Goal: Task Accomplishment & Management: Manage account settings

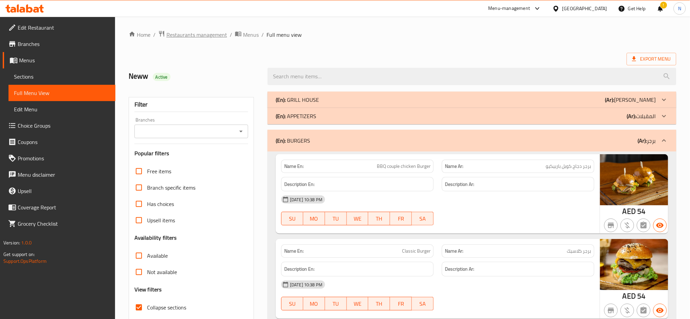
click at [186, 32] on span "Restaurants management" at bounding box center [197, 35] width 61 height 8
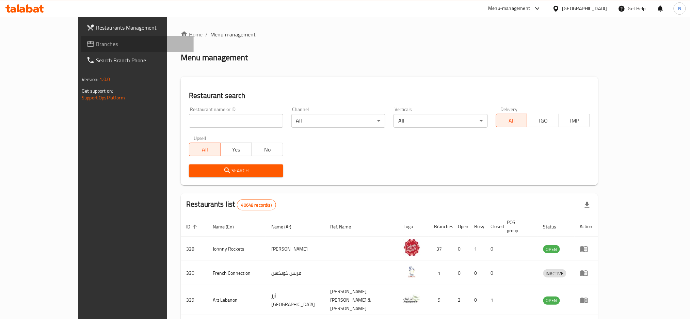
click at [96, 47] on span "Branches" at bounding box center [142, 44] width 92 height 8
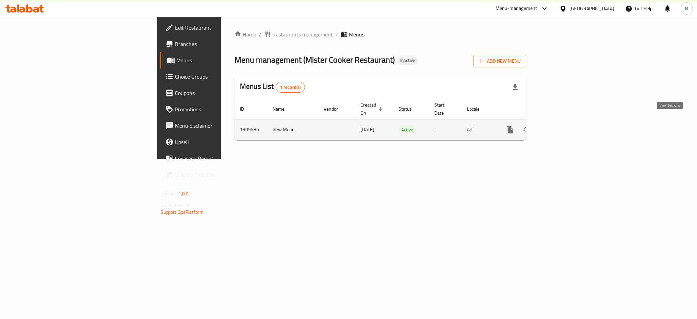
click at [563, 127] on icon "enhanced table" at bounding box center [559, 130] width 6 height 6
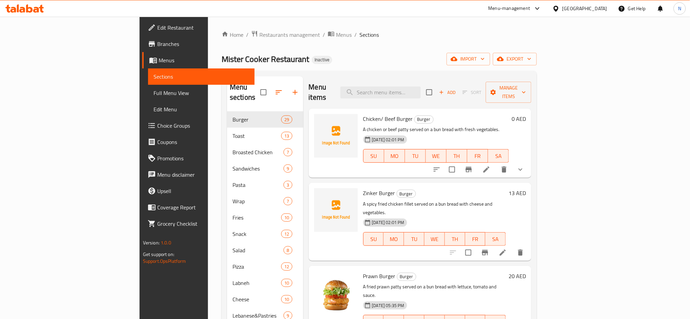
click at [154, 95] on span "Full Menu View" at bounding box center [202, 93] width 96 height 8
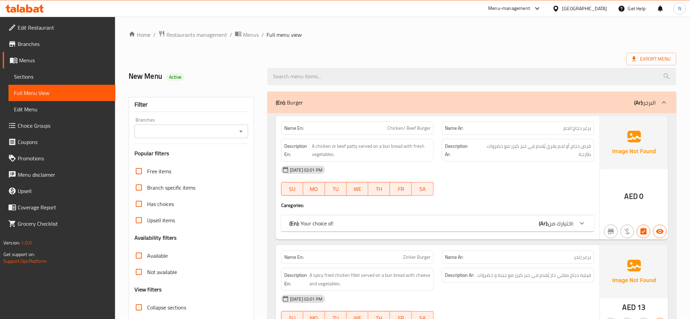
click at [159, 310] on span "Collapse sections" at bounding box center [166, 307] width 39 height 8
click at [147, 310] on input "Collapse sections" at bounding box center [139, 307] width 16 height 16
checkbox input "true"
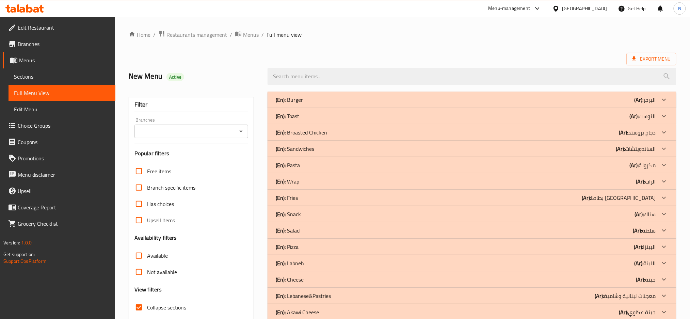
click at [423, 104] on div "(En): Broasted Chicken (Ar): دجاج بروستد" at bounding box center [466, 100] width 380 height 8
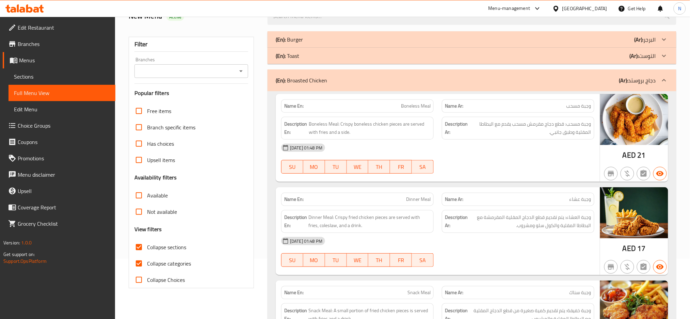
scroll to position [94, 0]
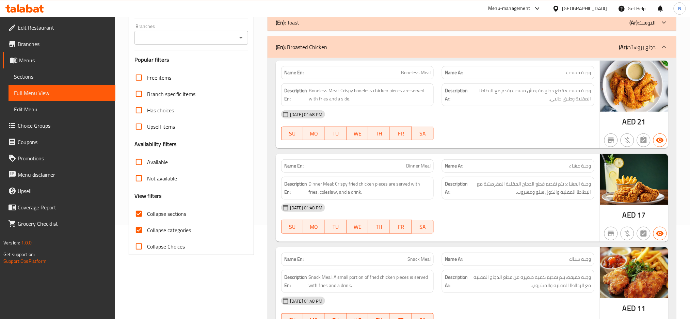
click at [583, 72] on span "وجبة مسحب" at bounding box center [579, 72] width 25 height 7
click at [418, 73] on span "Boneless Meal" at bounding box center [416, 72] width 30 height 7
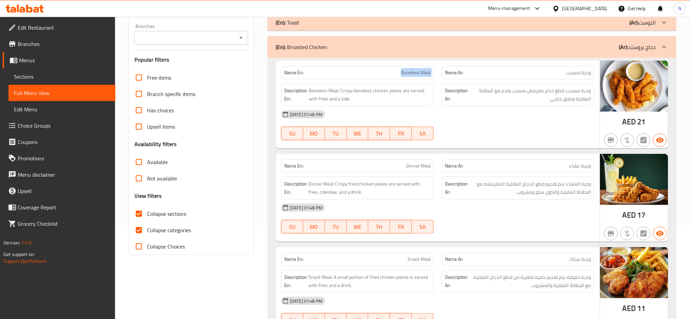
click at [418, 73] on span "Boneless Meal" at bounding box center [416, 72] width 30 height 7
copy span "Boneless Meal"
click at [572, 103] on span "وجبة مسحب: قطع دجاج مقرمش مسحب يقدم مع البطاطا المقلية وطبق جانبي." at bounding box center [531, 95] width 122 height 17
click at [559, 105] on div "Description Ar: وجبة مسحب: قطع دجاج مقرمش مسحب يقدم مع البطاطا المقلية وطبق جان…" at bounding box center [518, 94] width 153 height 23
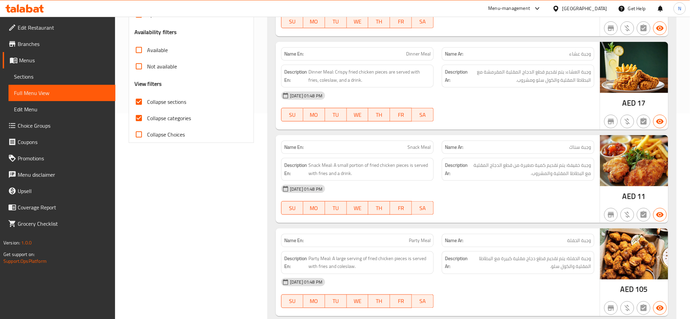
scroll to position [215, 0]
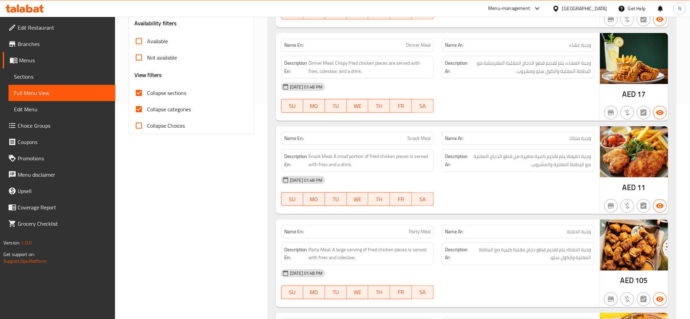
click at [422, 46] on span "Dinner Meal" at bounding box center [418, 45] width 25 height 7
copy span "Dinner Meal"
click at [467, 87] on div "[DATE] 01:48 PM" at bounding box center [437, 87] width 321 height 16
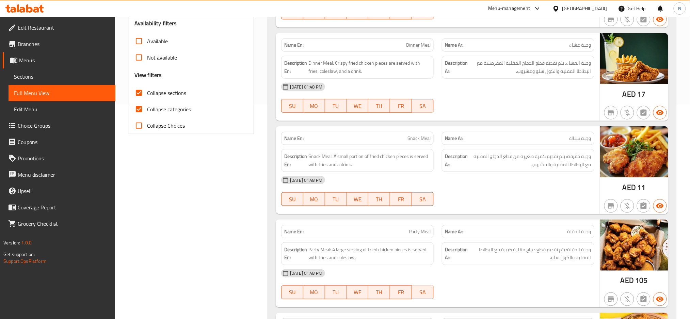
click at [413, 131] on div "Name En: Snack Meal" at bounding box center [357, 138] width 161 height 21
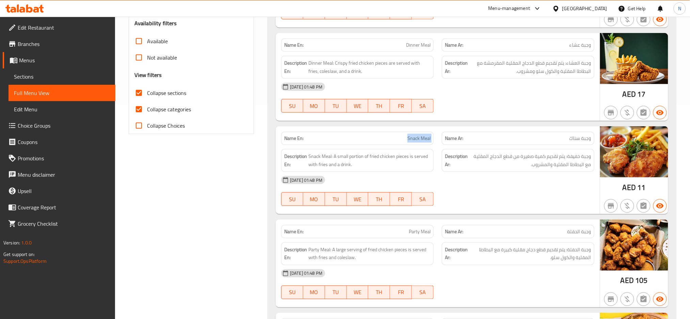
copy span "Snack Meal"
click at [465, 158] on strong "Description Ar:" at bounding box center [456, 160] width 23 height 17
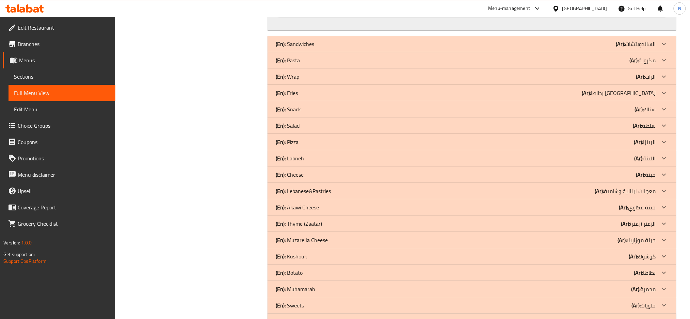
scroll to position [810, 0]
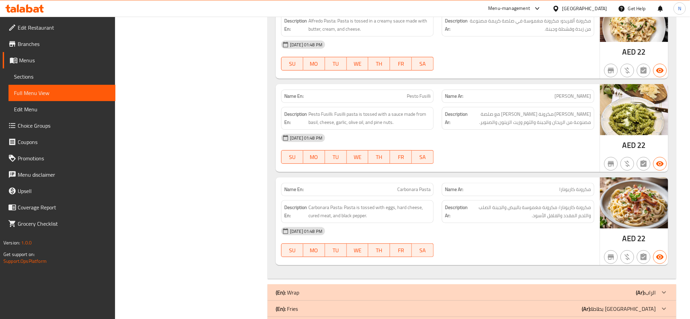
scroll to position [883, 0]
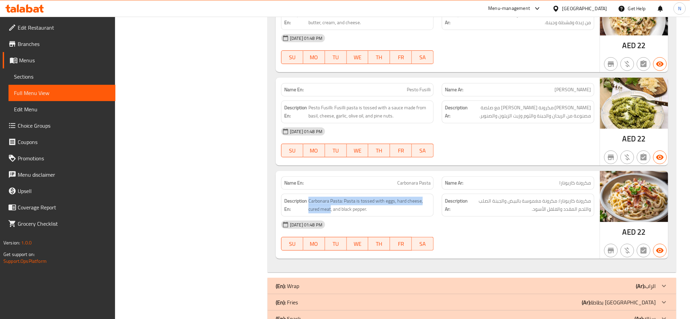
drag, startPoint x: 331, startPoint y: 211, endPoint x: 304, endPoint y: 210, distance: 26.6
click at [324, 213] on span "Carbonara Pasta: Pasta is tossed with eggs, hard cheese, cured meat, and black …" at bounding box center [370, 205] width 122 height 17
drag, startPoint x: 332, startPoint y: 211, endPoint x: 308, endPoint y: 215, distance: 24.0
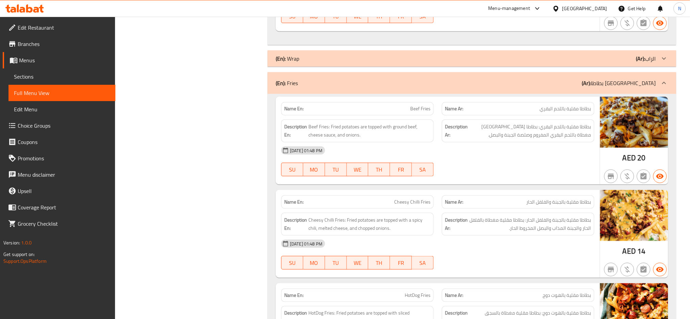
scroll to position [1119, 0]
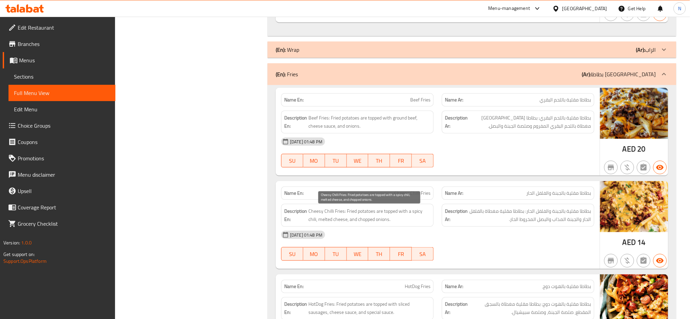
click at [311, 222] on span "Cheesy Chilli Fries: Fried potatoes are topped with a spicy chili, melted chees…" at bounding box center [370, 215] width 122 height 17
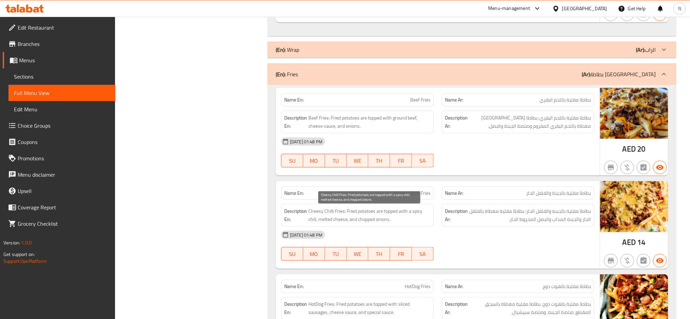
click at [346, 211] on span "Cheesy Chilli Fries: Fried potatoes are topped with a spicy chili, melted chees…" at bounding box center [370, 215] width 122 height 17
drag, startPoint x: 346, startPoint y: 211, endPoint x: 408, endPoint y: 220, distance: 61.8
click at [408, 220] on span "Cheesy Chilli Fries: Fried potatoes are topped with a spicy chili, melted chees…" at bounding box center [370, 215] width 122 height 17
copy span "Fried potatoes are topped with a spicy chili, melted cheese, and chopped onions."
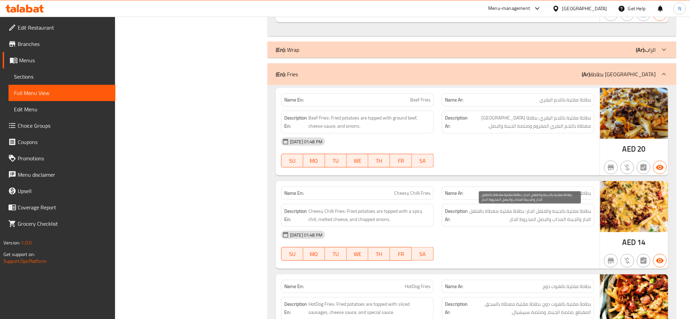
click at [475, 215] on span "بطاطا مقلية بالجبنة والفلفل الحار: بطاطا مقلية مغطاة بالفلفل الحار والجبنة المذ…" at bounding box center [530, 215] width 122 height 17
click at [509, 223] on span "بطاطا مقلية بالجبنة والفلفل الحار: بطاطا مقلية مغطاة بالفلفل الحار والجبنة المذ…" at bounding box center [530, 215] width 122 height 17
drag, startPoint x: 508, startPoint y: 222, endPoint x: 526, endPoint y: 211, distance: 21.2
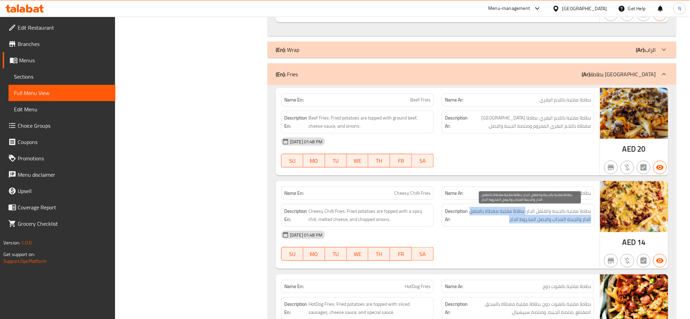
click at [526, 211] on span "بطاطا مقلية بالجبنة والفلفل الحار: بطاطا مقلية مغطاة بالفلفل الحار والجبنة المذ…" at bounding box center [530, 215] width 122 height 17
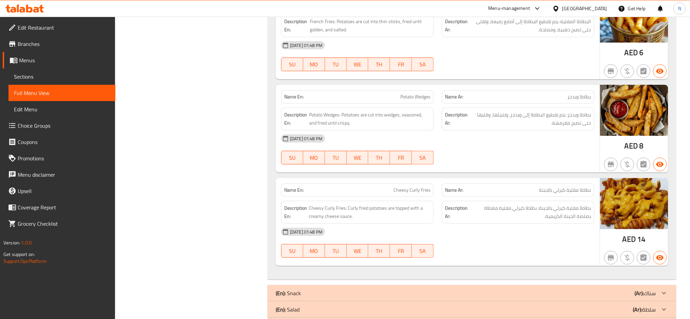
scroll to position [1869, 0]
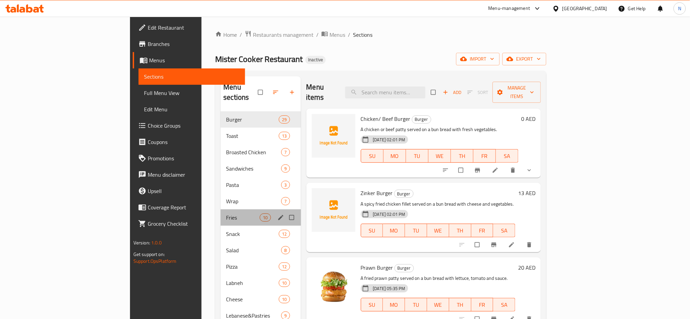
click at [221, 209] on div "Fries 10" at bounding box center [261, 217] width 80 height 16
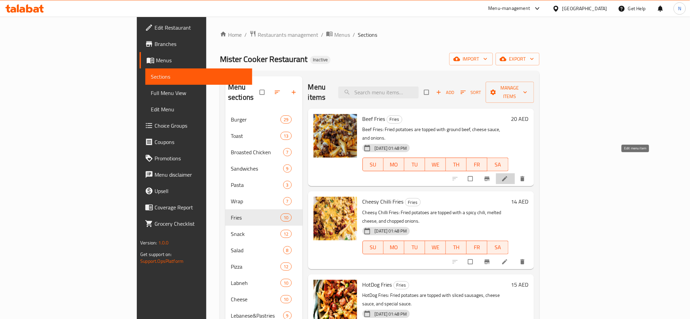
click at [508, 175] on icon at bounding box center [505, 178] width 7 height 7
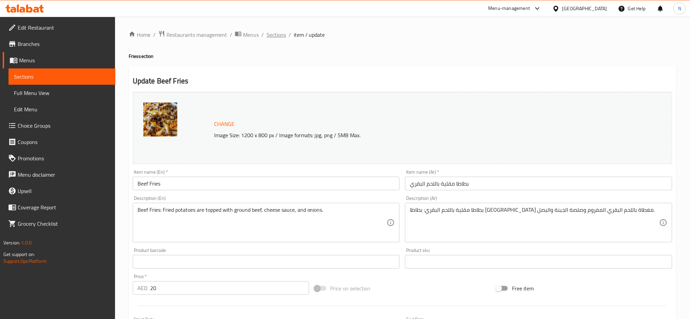
click at [278, 31] on span "Sections" at bounding box center [276, 35] width 19 height 8
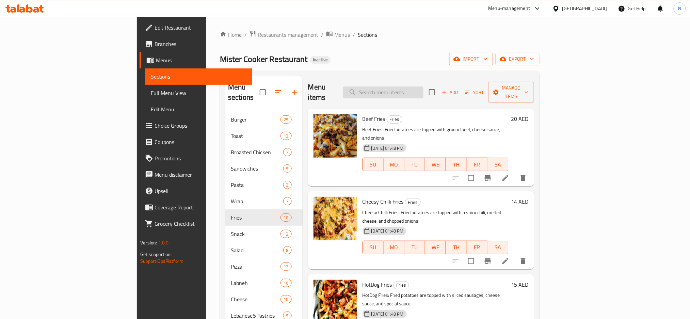
click at [412, 89] on input "search" at bounding box center [383, 93] width 80 height 12
paste input "Fried potatoes are topped with a spicy chili, melted cheese, and chopped onions"
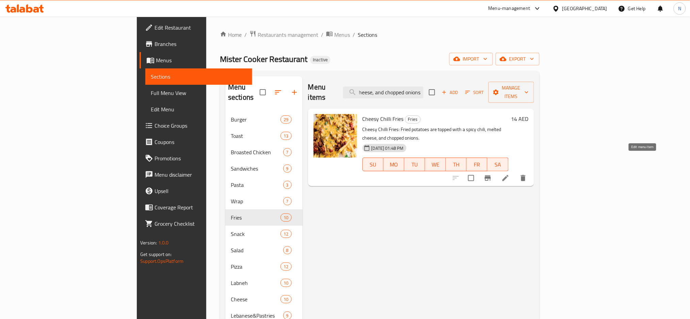
type input "Fried potatoes are topped with a spicy chili, melted cheese, and chopped onions"
click at [510, 174] on icon at bounding box center [506, 178] width 8 height 8
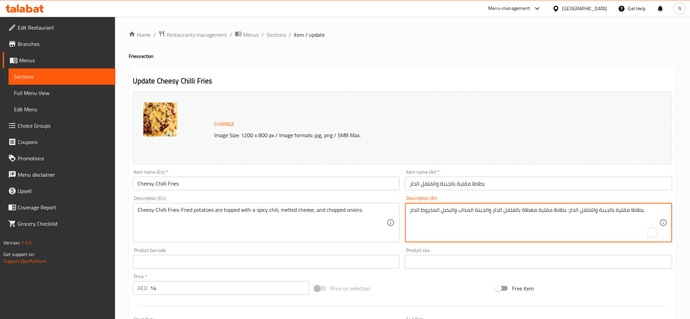
drag, startPoint x: 517, startPoint y: 210, endPoint x: 499, endPoint y: 213, distance: 17.9
click at [499, 213] on textarea "بطاطا مقلية بالجبنة والفلفل الحار: بطاطا مقلية مغطاة بالفلفل الحار والجبنة المذ…" at bounding box center [535, 223] width 250 height 32
click at [434, 210] on textarea "بطاطا مقلية بالجبنة والفلفل الحار: بطاطا مقلية مغطاة بتشيلي حار والجبنة المذاب …" at bounding box center [535, 223] width 250 height 32
drag, startPoint x: 434, startPoint y: 210, endPoint x: 410, endPoint y: 209, distance: 23.5
click at [410, 209] on textarea "بطاطا مقلية بالجبنة والفلفل الحار: بطاطا مقلية مغطاة بتشيلي حار والجبنة المذاب …" at bounding box center [535, 223] width 250 height 32
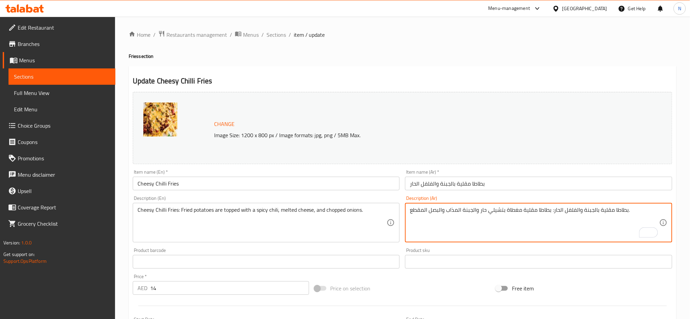
type textarea "بطاطا مقلية بالجبنة والفلفل الحار: بطاطا مقلية مغطاة بتشيلي حار والجبنة المذاب …"
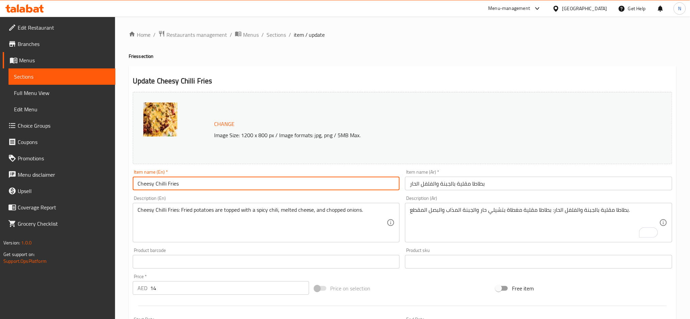
click at [317, 184] on input "Cheesy Chilli Fries" at bounding box center [266, 184] width 267 height 14
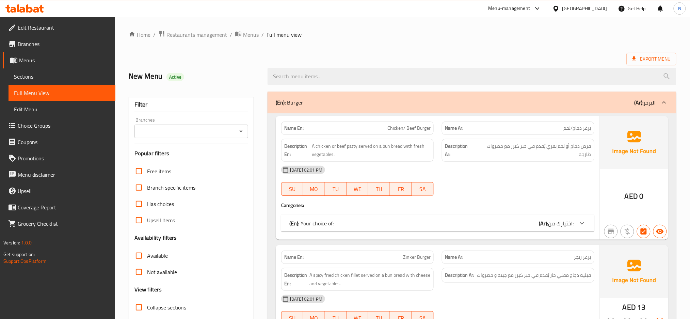
click at [167, 306] on span "Collapse sections" at bounding box center [166, 307] width 39 height 8
click at [147, 306] on input "Collapse sections" at bounding box center [139, 307] width 16 height 16
checkbox input "true"
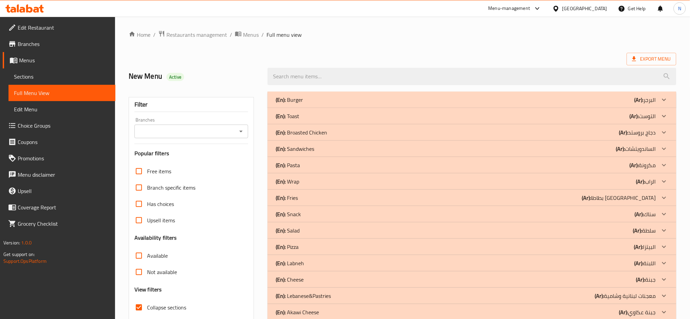
click at [684, 317] on div "Home / Restaurants management / Menus / Full menu view Export Menu New Menu Act…" at bounding box center [402, 233] width 575 height 432
click at [309, 104] on div "(En): Fries (Ar): بطاطا مقلية" at bounding box center [466, 100] width 380 height 8
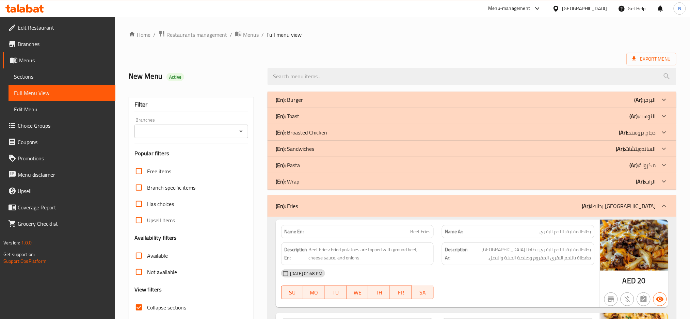
click at [298, 104] on p "(En): Pasta" at bounding box center [289, 100] width 27 height 8
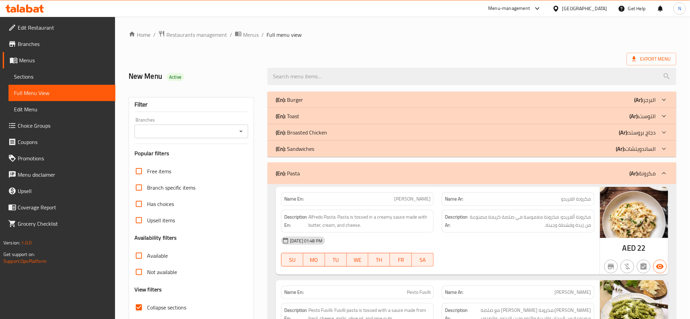
click at [303, 104] on p "(En): Broasted Chicken" at bounding box center [289, 100] width 27 height 8
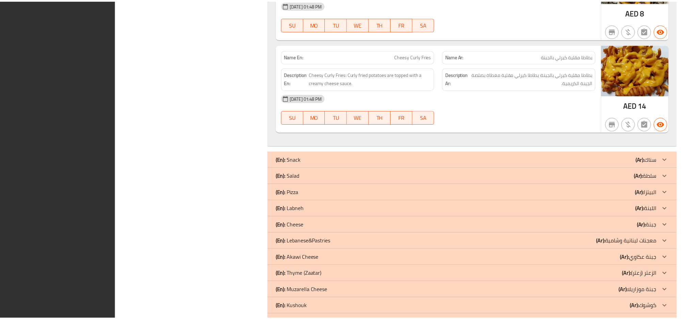
scroll to position [2079, 0]
